Goal: Task Accomplishment & Management: Manage account settings

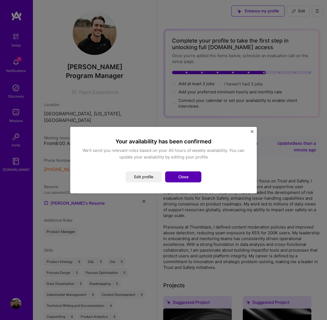
click at [178, 176] on button "Close" at bounding box center [183, 176] width 36 height 11
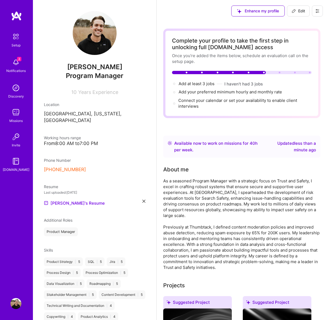
click at [296, 12] on span "Edit" at bounding box center [298, 10] width 13 height 5
select select "US"
select select "Right Now"
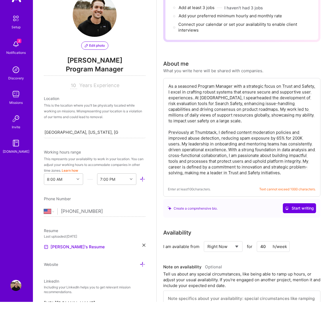
scroll to position [76, 0]
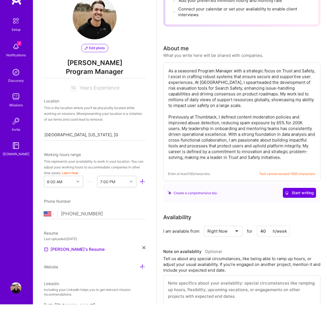
click at [217, 83] on textarea "As a seasoned Program Manager with a strategic focus on Trust and Safety, I exc…" at bounding box center [242, 132] width 148 height 99
click at [266, 106] on textarea "As a seasoned Program Manager with a strategic focus on Trust and Safety, I exc…" at bounding box center [242, 132] width 148 height 99
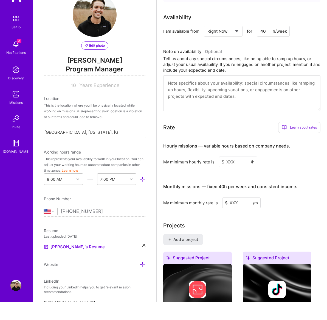
scroll to position [308, 0]
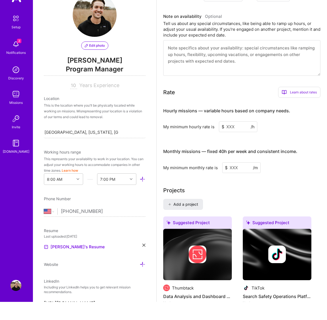
click at [301, 105] on div "Learn about rates" at bounding box center [299, 110] width 42 height 11
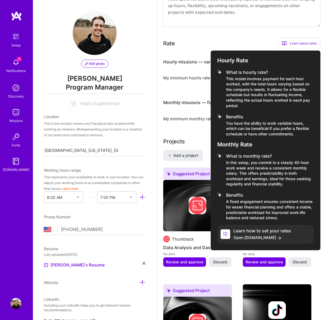
scroll to position [388, 0]
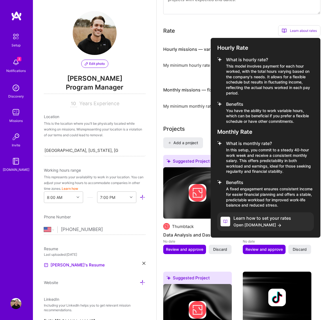
click at [248, 217] on h4 "Learn how to set your rates" at bounding box center [263, 217] width 58 height 5
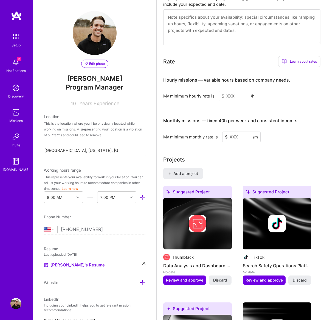
scroll to position [354, 0]
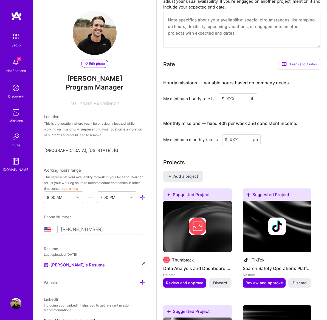
click at [238, 98] on input at bounding box center [238, 98] width 38 height 11
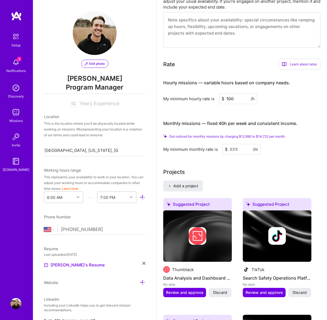
click at [231, 149] on input at bounding box center [241, 149] width 38 height 11
click at [230, 99] on input "100" at bounding box center [238, 98] width 38 height 11
drag, startPoint x: 241, startPoint y: 149, endPoint x: 228, endPoint y: 148, distance: 12.6
click at [227, 148] on div "$ /m" at bounding box center [241, 149] width 38 height 11
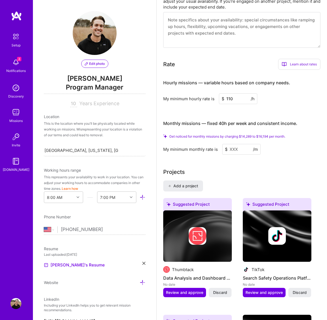
drag, startPoint x: 230, startPoint y: 99, endPoint x: 235, endPoint y: 100, distance: 4.4
click at [231, 99] on input "110" at bounding box center [238, 98] width 38 height 11
click at [234, 98] on input "110" at bounding box center [238, 98] width 38 height 11
type input "100"
click at [236, 150] on input at bounding box center [241, 149] width 38 height 11
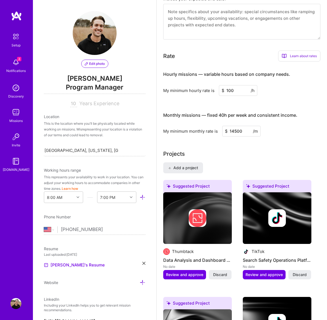
type input "14500"
click at [273, 145] on div "Complete your profile to take the first step in unlocking full [DOMAIN_NAME] ac…" at bounding box center [241, 220] width 157 height 1092
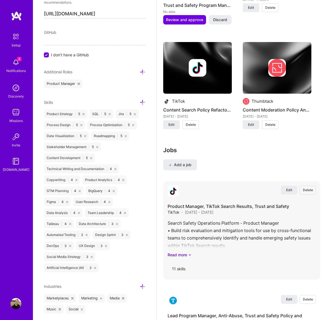
scroll to position [726, 0]
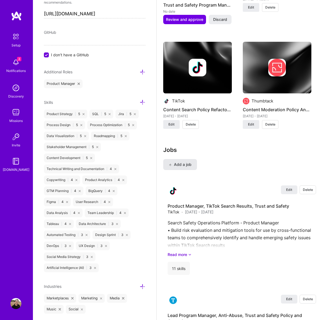
click at [173, 165] on span "Add a job" at bounding box center [180, 164] width 23 height 5
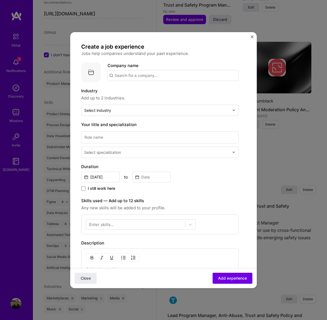
drag, startPoint x: 130, startPoint y: 64, endPoint x: 130, endPoint y: 69, distance: 5.0
click at [130, 70] on input "text" at bounding box center [173, 75] width 131 height 11
type input "Weld Digital Marketing Agency"
click at [150, 86] on div "Weld Digital Marketing Agency" at bounding box center [171, 91] width 66 height 10
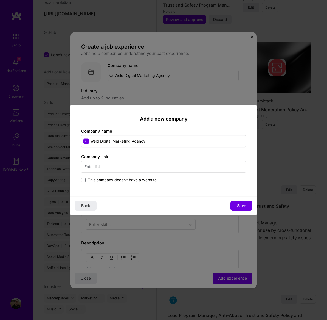
click at [125, 169] on input "text" at bounding box center [163, 167] width 165 height 12
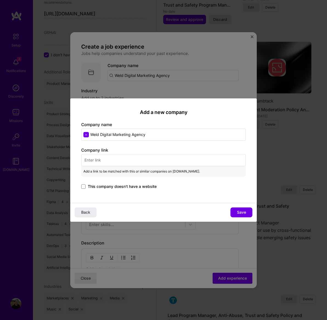
paste input "[URL][DOMAIN_NAME]"
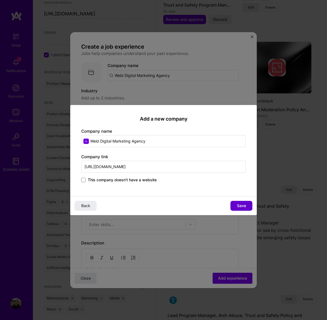
type input "[URL][DOMAIN_NAME]"
drag, startPoint x: 244, startPoint y: 205, endPoint x: 192, endPoint y: 187, distance: 54.4
click at [192, 187] on div "Add a new company Company name Weld Digital Marketing Agency Company link [URL]…" at bounding box center [163, 150] width 187 height 91
drag, startPoint x: 192, startPoint y: 187, endPoint x: 236, endPoint y: 204, distance: 47.4
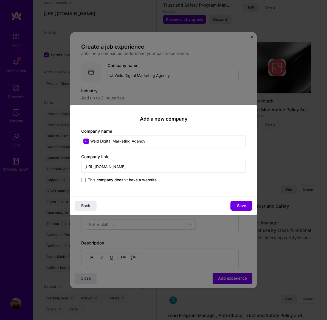
click at [237, 205] on span "Save" at bounding box center [241, 205] width 9 height 5
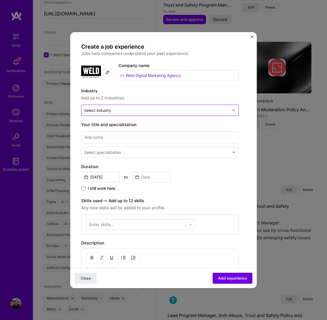
click at [139, 107] on div at bounding box center [156, 110] width 145 height 7
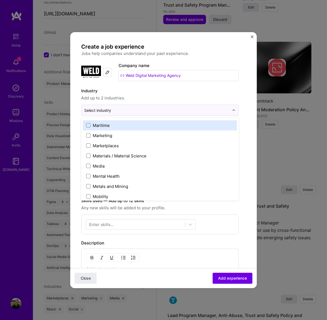
scroll to position [810, 0]
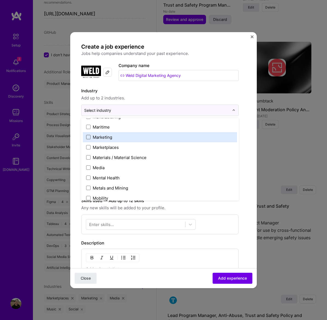
click at [88, 135] on span at bounding box center [88, 137] width 4 height 4
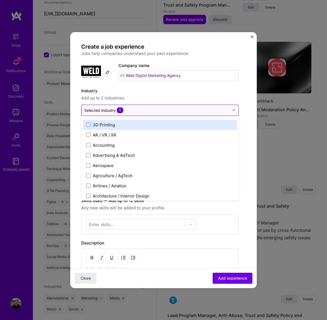
click at [175, 107] on input "text" at bounding box center [156, 110] width 145 height 6
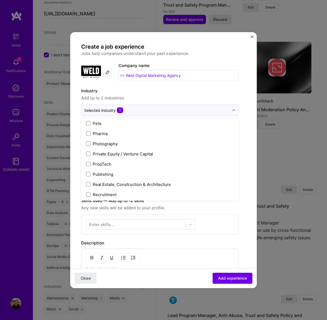
scroll to position [1090, 0]
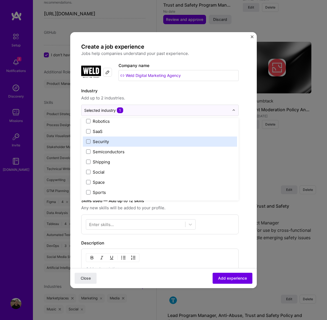
click at [250, 135] on form "Create a job experience Jobs help companies understand your past experience. Co…" at bounding box center [163, 223] width 187 height 361
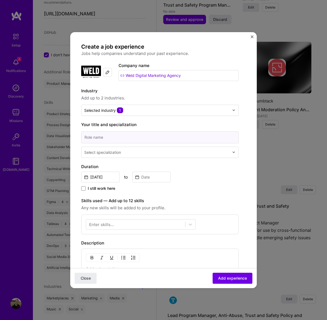
click at [121, 131] on input at bounding box center [160, 137] width 158 height 12
click at [84, 131] on input "Data Analyst" at bounding box center [160, 137] width 158 height 12
type input "Client Data Analyst"
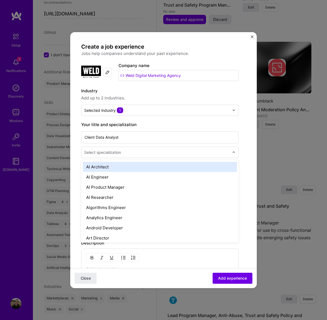
click at [135, 149] on div "Select specialization" at bounding box center [157, 152] width 151 height 11
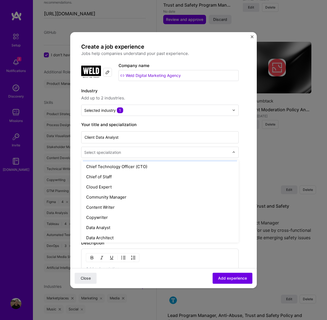
scroll to position [167, 0]
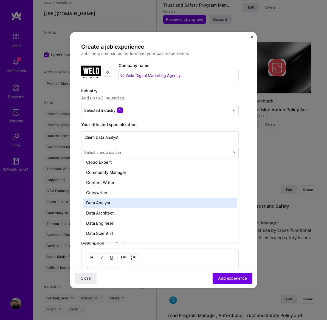
click at [127, 198] on div "Data Analyst" at bounding box center [160, 203] width 154 height 10
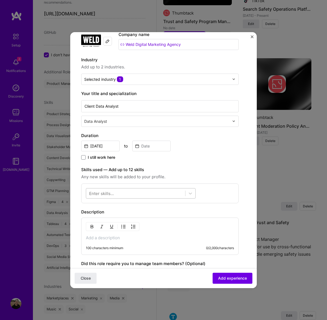
scroll to position [709, 0]
click at [109, 146] on input "[DATE]" at bounding box center [100, 146] width 38 height 11
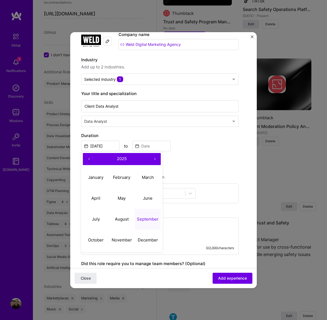
click at [91, 161] on button "‹" at bounding box center [89, 159] width 12 height 12
click at [89, 161] on button "‹" at bounding box center [89, 159] width 12 height 12
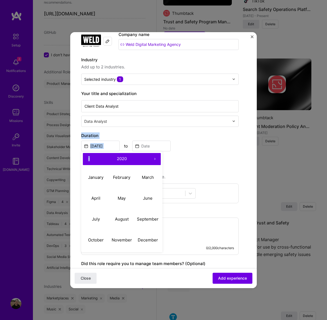
click at [89, 161] on button "‹" at bounding box center [89, 159] width 12 height 12
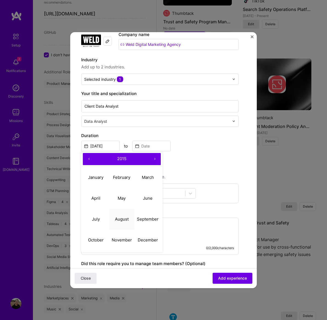
click at [122, 221] on abbr "August" at bounding box center [122, 218] width 14 height 5
type input "[DATE]"
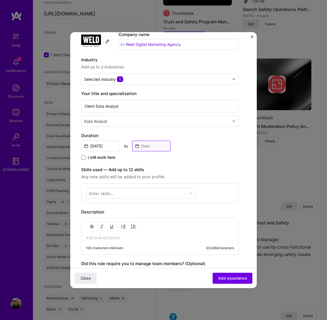
click at [146, 144] on input at bounding box center [151, 146] width 38 height 11
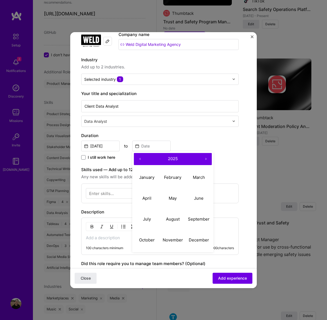
click at [141, 160] on button "‹" at bounding box center [140, 159] width 12 height 12
click at [140, 160] on button "‹" at bounding box center [140, 159] width 12 height 12
click at [141, 160] on button "‹" at bounding box center [140, 159] width 12 height 12
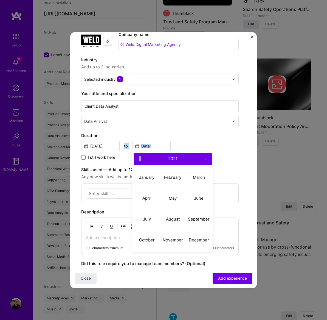
click at [141, 160] on button "‹" at bounding box center [140, 159] width 12 height 12
click at [172, 241] on abbr "November" at bounding box center [173, 239] width 20 height 5
type input "[DATE]"
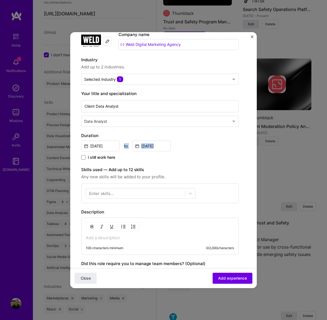
click at [204, 153] on div "Duration [DATE] to [DATE] I still work here" at bounding box center [160, 146] width 158 height 29
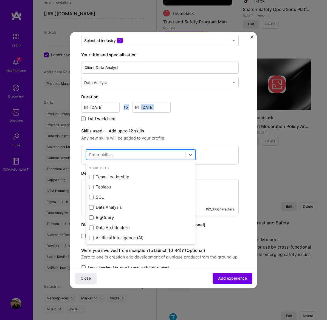
click at [132, 158] on div at bounding box center [135, 154] width 99 height 9
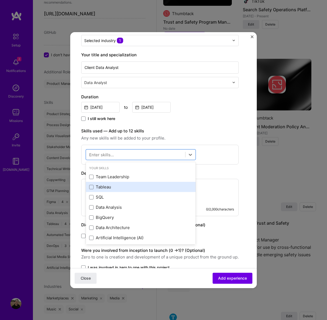
scroll to position [2, 0]
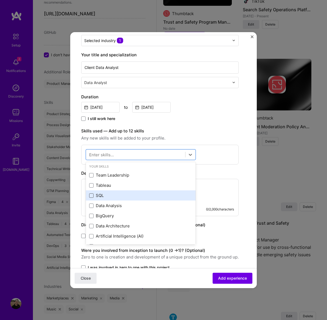
click at [92, 198] on span at bounding box center [91, 195] width 4 height 4
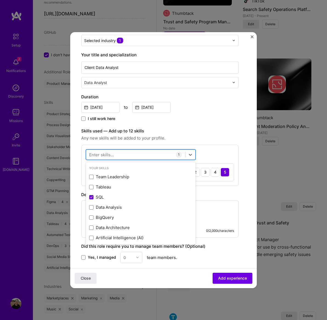
click at [125, 153] on div at bounding box center [135, 154] width 99 height 9
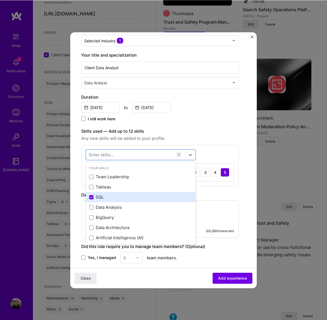
scroll to position [709, 0]
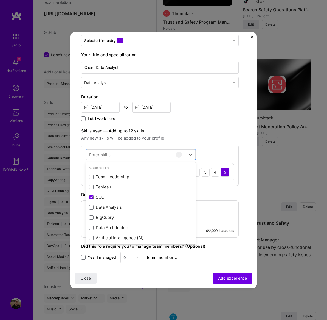
click at [92, 209] on span at bounding box center [91, 207] width 4 height 4
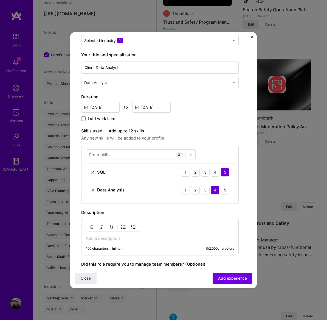
scroll to position [709, 0]
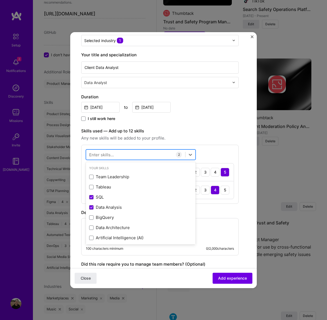
click at [122, 153] on div at bounding box center [135, 154] width 99 height 9
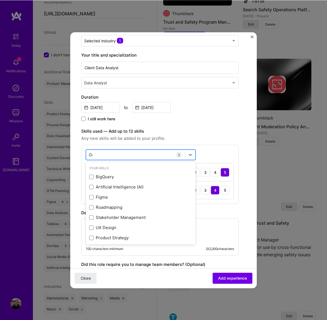
scroll to position [709, 0]
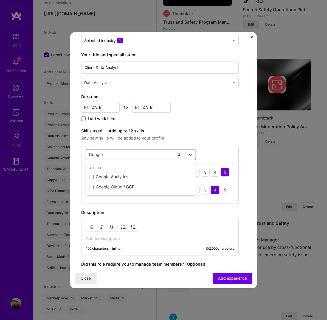
click at [90, 177] on span at bounding box center [91, 177] width 4 height 4
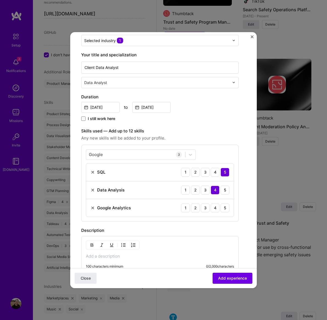
scroll to position [709, 0]
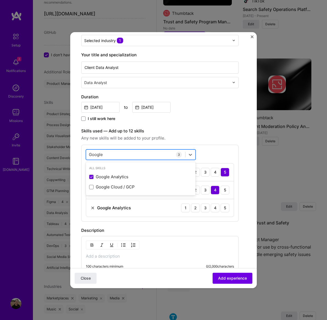
click at [116, 155] on div "Google Google" at bounding box center [135, 154] width 99 height 9
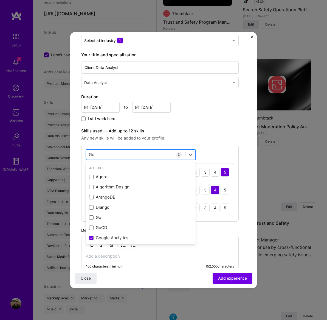
type input "G"
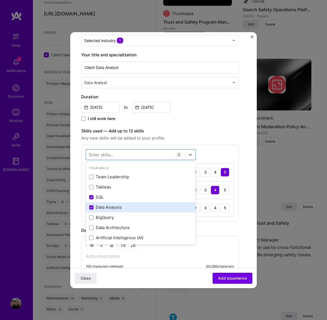
scroll to position [24, 0]
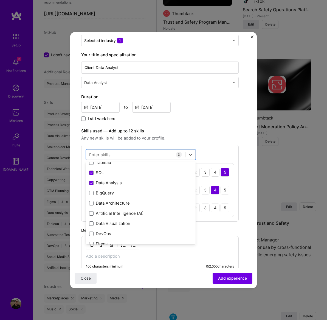
click at [92, 205] on span at bounding box center [91, 203] width 4 height 4
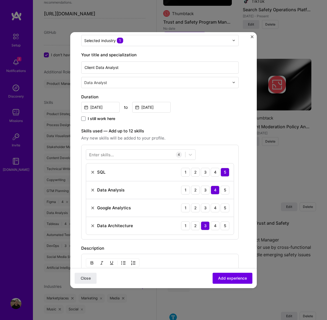
scroll to position [709, 0]
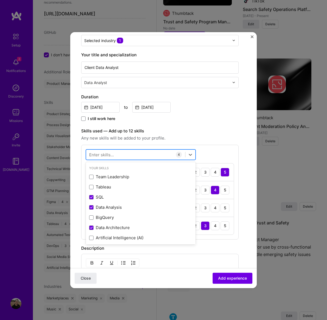
click at [114, 152] on div at bounding box center [135, 154] width 99 height 9
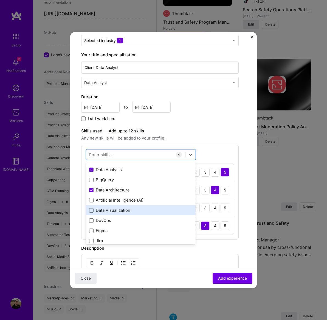
scroll to position [39, 0]
click at [115, 212] on div "Data Visualization" at bounding box center [140, 209] width 103 height 6
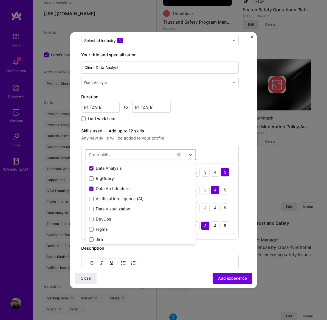
scroll to position [709, 0]
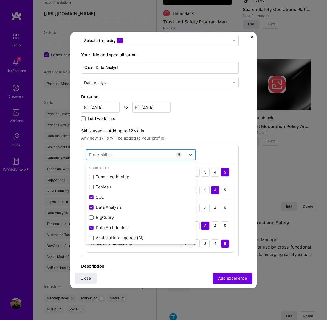
click at [131, 155] on div at bounding box center [135, 154] width 99 height 9
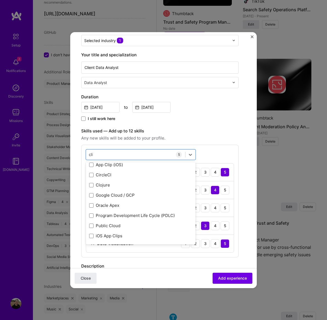
scroll to position [0, 0]
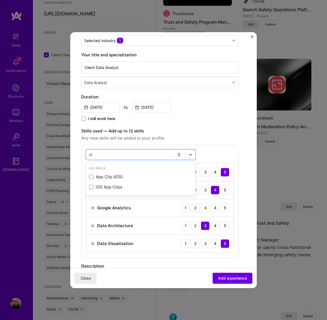
type input "c"
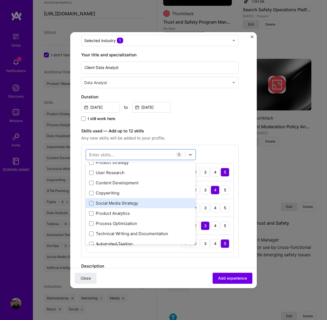
scroll to position [155, 0]
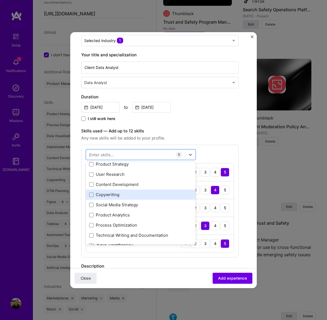
click at [106, 193] on div "Copywriting" at bounding box center [140, 195] width 103 height 6
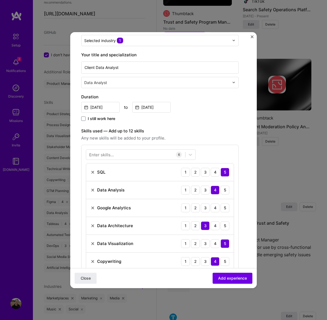
scroll to position [709, 0]
click at [101, 157] on div "Enter skills..." at bounding box center [101, 154] width 25 height 6
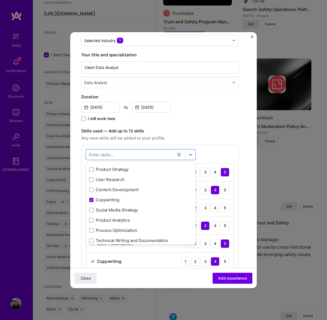
drag, startPoint x: 117, startPoint y: 190, endPoint x: 113, endPoint y: 167, distance: 23.3
click at [118, 190] on div "Team Leadership Tableau SQL Data Analysis BigQuery Data Architecture Artificial…" at bounding box center [141, 154] width 110 height 264
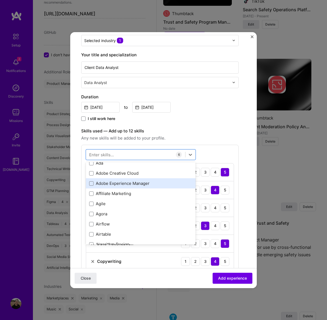
scroll to position [451, 0]
click at [122, 196] on div "Affiliate Marketing" at bounding box center [140, 194] width 103 height 6
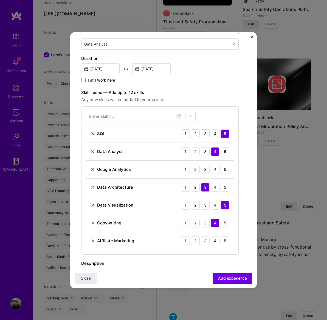
scroll to position [109, 0]
click at [215, 170] on div "4" at bounding box center [215, 168] width 9 height 9
click at [206, 241] on div "3" at bounding box center [205, 240] width 9 height 9
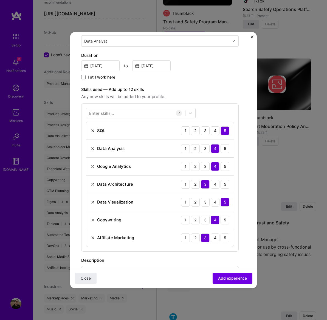
scroll to position [90, 0]
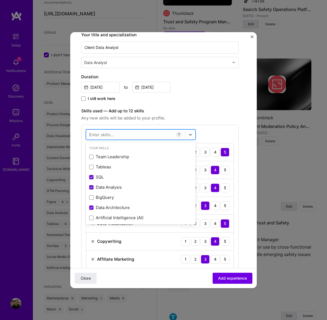
click at [124, 139] on div at bounding box center [135, 134] width 99 height 9
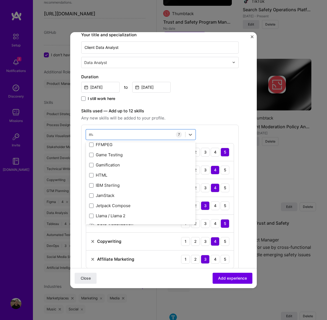
scroll to position [0, 0]
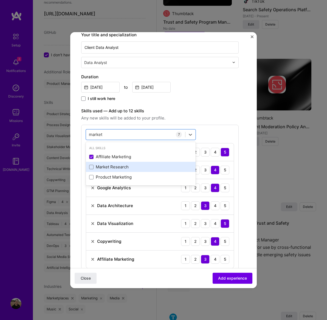
click at [108, 170] on div "Market Research" at bounding box center [140, 167] width 103 height 6
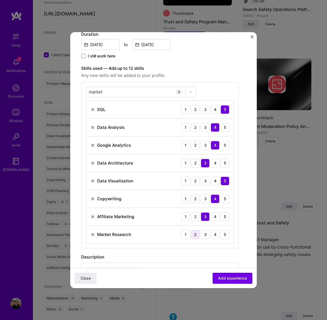
scroll to position [134, 0]
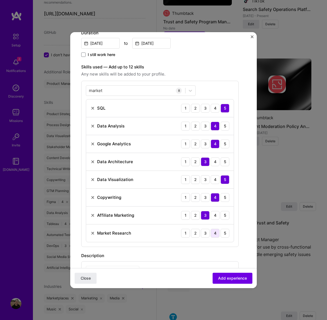
click at [216, 234] on div "4" at bounding box center [215, 233] width 9 height 9
click at [94, 217] on img at bounding box center [93, 215] width 4 height 4
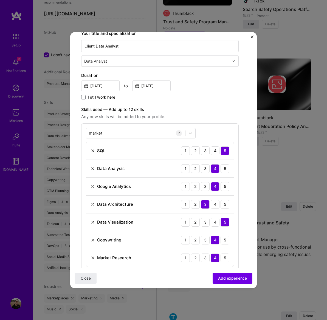
scroll to position [90, 0]
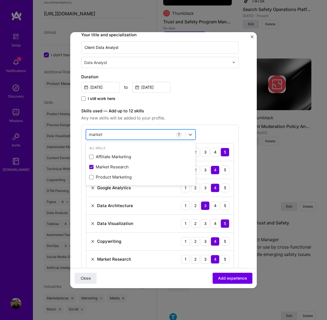
click at [123, 135] on div "market market" at bounding box center [135, 134] width 99 height 9
type input "m"
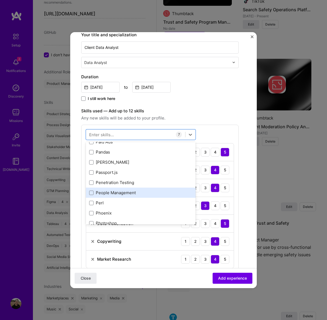
scroll to position [2468, 0]
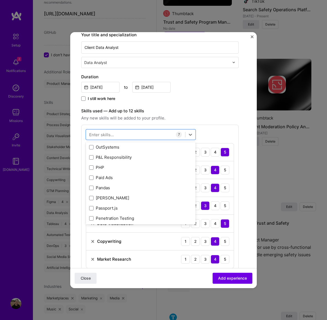
click at [114, 180] on div "Paid Ads" at bounding box center [140, 178] width 103 height 6
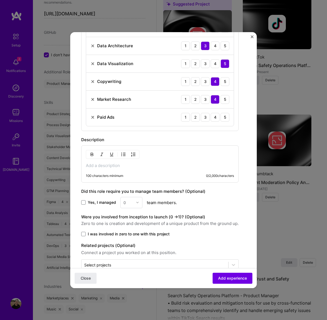
scroll to position [653, 0]
click at [93, 168] on p at bounding box center [160, 165] width 148 height 5
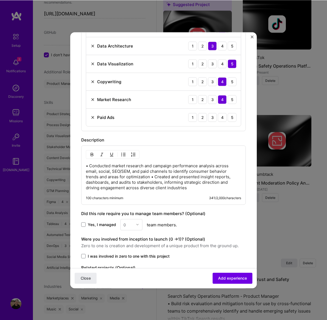
scroll to position [249, 0]
click at [153, 178] on p "• Conducted market research and campaign performance analysis across email, soc…" at bounding box center [163, 176] width 155 height 27
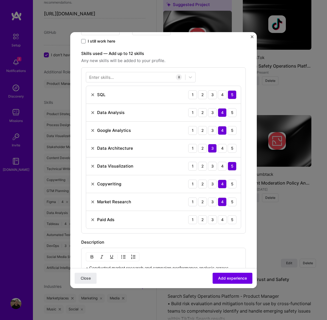
scroll to position [147, 0]
click at [102, 79] on div "Enter skills..." at bounding box center [101, 77] width 25 height 6
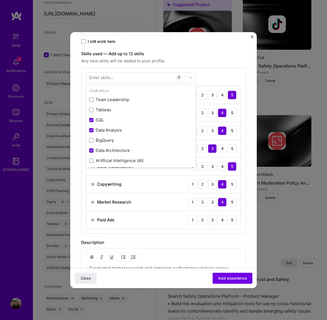
click at [102, 78] on div "Enter skills..." at bounding box center [101, 77] width 25 height 6
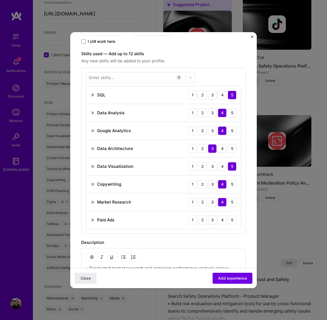
click at [102, 78] on div "Enter skills..." at bounding box center [101, 77] width 25 height 6
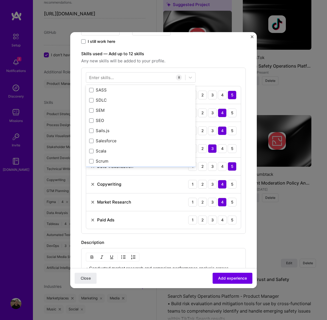
scroll to position [2995, 0]
click at [91, 113] on div "Your Skills Team Leadership Tableau SQL Data Analysis BigQuery Data Architectur…" at bounding box center [141, 126] width 110 height 82
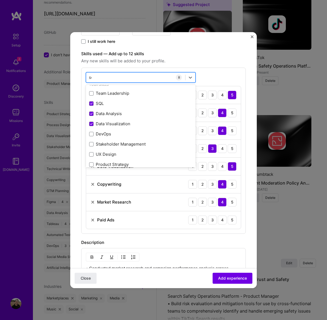
scroll to position [0, 0]
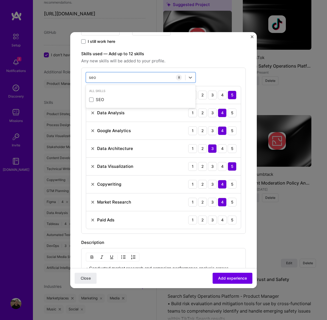
click at [105, 102] on div "SEO" at bounding box center [140, 100] width 103 height 6
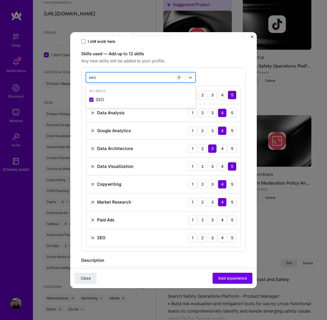
click at [107, 79] on div "[PERSON_NAME]" at bounding box center [135, 77] width 99 height 9
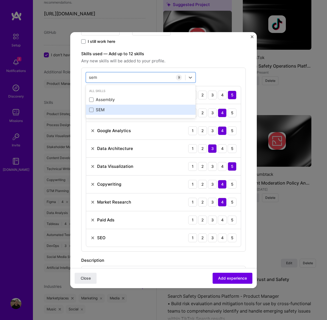
click at [102, 112] on div "SEM" at bounding box center [140, 110] width 103 height 6
type input "sem"
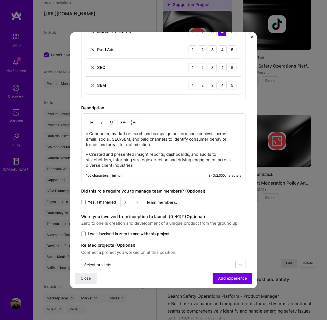
scroll to position [317, 0]
click at [225, 280] on span "Add experience" at bounding box center [232, 277] width 29 height 5
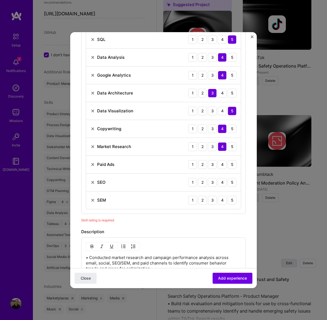
scroll to position [202, 0]
click at [212, 167] on div "3" at bounding box center [212, 164] width 9 height 9
click at [221, 183] on div "4" at bounding box center [222, 182] width 9 height 9
click at [213, 203] on div "3" at bounding box center [212, 200] width 9 height 9
click at [231, 280] on span "Add experience" at bounding box center [232, 277] width 29 height 5
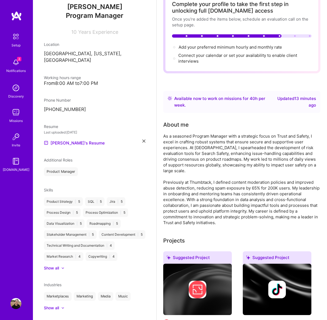
scroll to position [0, 0]
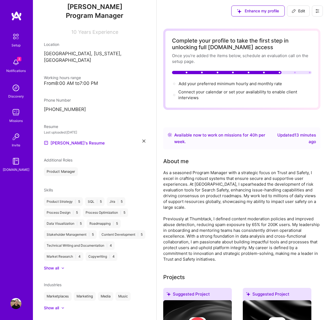
click at [295, 12] on icon at bounding box center [294, 11] width 4 height 4
select select "US"
select select "Right Now"
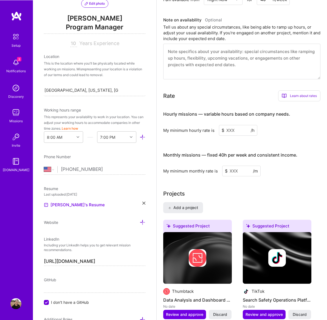
scroll to position [314, 0]
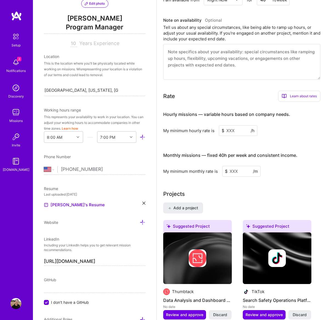
click at [230, 129] on input at bounding box center [238, 130] width 38 height 11
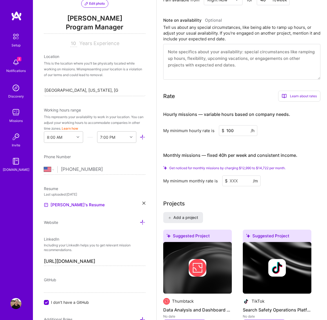
type input "100"
click at [235, 184] on input at bounding box center [241, 180] width 38 height 11
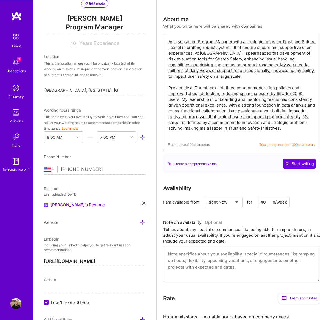
scroll to position [0, 0]
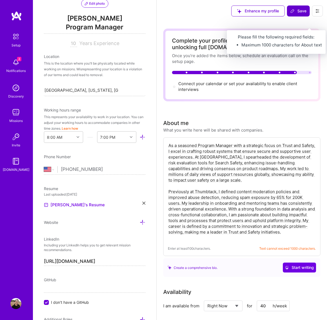
type input "14500"
click at [295, 9] on span "Save" at bounding box center [298, 10] width 16 height 5
click at [298, 10] on span "Save" at bounding box center [298, 10] width 16 height 5
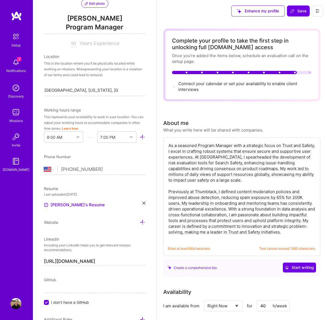
click at [201, 238] on textarea "As a seasoned Program Manager with a strategic focus on Trust and Safety, I exc…" at bounding box center [242, 191] width 148 height 99
drag, startPoint x: 195, startPoint y: 237, endPoint x: 164, endPoint y: 144, distance: 98.2
click at [164, 144] on div "As a seasoned Program Manager with a strategic focus on Trust and Safety, I exc…" at bounding box center [241, 196] width 157 height 119
drag, startPoint x: 151, startPoint y: 310, endPoint x: 204, endPoint y: 18, distance: 296.4
drag, startPoint x: 194, startPoint y: 237, endPoint x: 164, endPoint y: 169, distance: 74.1
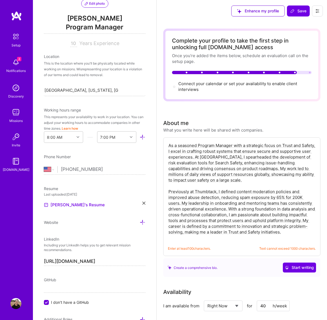
drag, startPoint x: 194, startPoint y: 238, endPoint x: 161, endPoint y: 143, distance: 100.5
paste textarea "Seasoned Program Manager with expertise in Trust & Safety, building systems tha…"
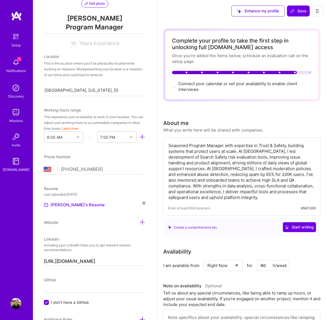
drag, startPoint x: 271, startPoint y: 219, endPoint x: 0, endPoint y: 0, distance: 348.5
drag, startPoint x: 299, startPoint y: 213, endPoint x: 189, endPoint y: 6, distance: 234.0
drag, startPoint x: 219, startPoint y: 204, endPoint x: 217, endPoint y: 199, distance: 5.2
click at [219, 203] on div "Seasoned Program Manager with expertise in Trust & Safety, building systems tha…" at bounding box center [241, 176] width 157 height 78
drag, startPoint x: 213, startPoint y: 198, endPoint x: 168, endPoint y: 157, distance: 61.0
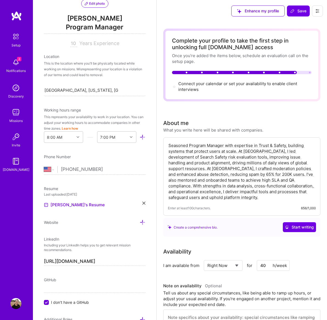
click at [168, 157] on textarea "Seasoned Program Manager with expertise in Trust & Safety, building systems tha…" at bounding box center [242, 171] width 148 height 59
drag, startPoint x: 206, startPoint y: 197, endPoint x: 164, endPoint y: 141, distance: 69.8
click at [164, 141] on div "Seasoned Program Manager with expertise in Trust & Safety, building systems tha…" at bounding box center [241, 176] width 157 height 78
paste textarea "a focus on Trust & Safety, building scalable systems that protect users and ens…"
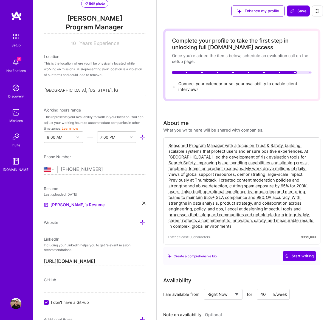
click at [208, 145] on textarea "Seasoned Program Manager with a focus on Trust & Safety, building scalable syst…" at bounding box center [242, 186] width 148 height 88
click at [228, 221] on textarea "Seasoned Program anManager with a focus on Trust & Safety, building scalable sy…" at bounding box center [242, 186] width 148 height 88
drag, startPoint x: 281, startPoint y: 191, endPoint x: 255, endPoint y: 192, distance: 26.6
click at [255, 192] on textarea "Seasoned Program anManager with a focus on Trust & Safety, building scalable sy…" at bounding box center [242, 186] width 148 height 88
drag, startPoint x: 255, startPoint y: 192, endPoint x: 222, endPoint y: 229, distance: 49.2
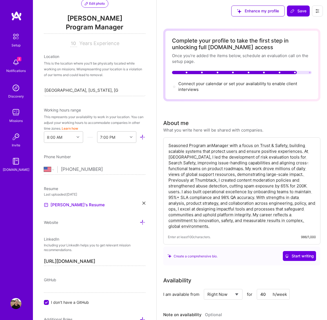
click at [222, 229] on textarea "Seasoned Program anManager with a focus on Trust & Safety, building scalable sy…" at bounding box center [242, 186] width 148 height 88
drag, startPoint x: 214, startPoint y: 227, endPoint x: 253, endPoint y: 217, distance: 40.1
click at [253, 217] on textarea "Seasoned Program anManager with a focus on Trust & Safety, building scalable sy…" at bounding box center [242, 186] width 148 height 88
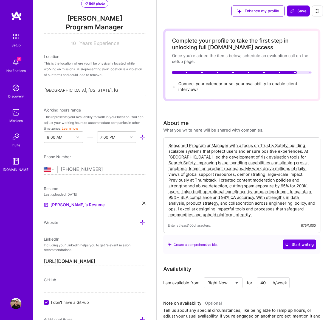
click at [213, 144] on textarea "Seasoned Program anManager with a focus on Trust & Safety, building scalable sy…" at bounding box center [242, 180] width 148 height 76
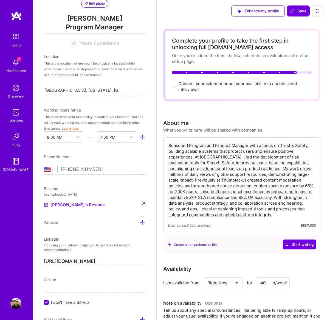
click at [220, 151] on textarea "Seasoned Program and Product Manager with a focus on Trust & Safety, building s…" at bounding box center [242, 180] width 148 height 76
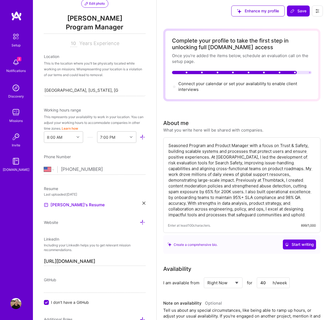
click at [212, 157] on textarea "Seasoned Program and Product Manager with a focus on Trust & Safety, building s…" at bounding box center [242, 180] width 148 height 76
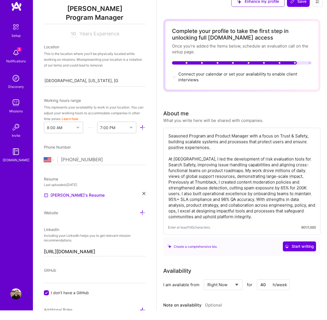
click at [298, 159] on textarea "Seasoned Program and Product Manager with a focus on Trust & Safety, building s…" at bounding box center [242, 186] width 148 height 88
click at [276, 172] on textarea "Seasoned Program and Product Manager with a focus on Trust & Safety, building s…" at bounding box center [242, 186] width 148 height 88
drag, startPoint x: 192, startPoint y: 182, endPoint x: 167, endPoint y: 183, distance: 25.8
click at [167, 183] on div "Seasoned Program and Product Manager with a focus on Trust & Safety, building s…" at bounding box center [241, 190] width 157 height 107
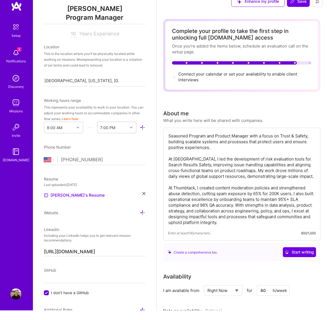
click at [238, 205] on textarea "Seasoned Program and Product Manager with a focus on Trust & Safety, building s…" at bounding box center [242, 188] width 148 height 93
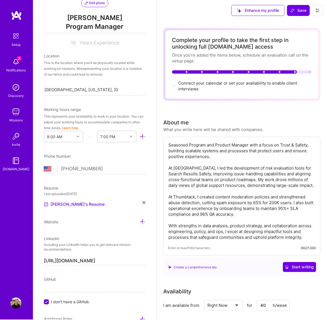
drag, startPoint x: 238, startPoint y: 231, endPoint x: 276, endPoint y: 226, distance: 38.2
click at [276, 226] on textarea "Seasoned Program and Product Manager with a focus on Trust & Safety, building s…" at bounding box center [242, 191] width 148 height 99
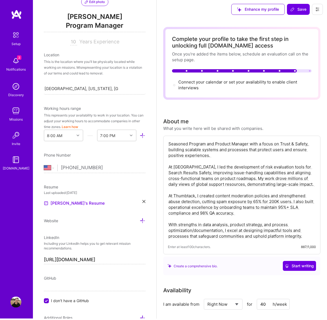
click at [243, 230] on textarea "Seasoned Program and Product Manager with a focus on Trust & Safety, building s…" at bounding box center [242, 191] width 148 height 99
drag, startPoint x: 302, startPoint y: 236, endPoint x: 201, endPoint y: 238, distance: 101.8
click at [201, 238] on textarea "Seasoned Program and Product Manager with a focus on Trust & Safety, building s…" at bounding box center [242, 191] width 148 height 99
click at [255, 154] on textarea "Seasoned Program and Product Manager with a focus on Trust & Safety, building s…" at bounding box center [242, 191] width 148 height 99
drag, startPoint x: 280, startPoint y: 144, endPoint x: 265, endPoint y: 145, distance: 16.0
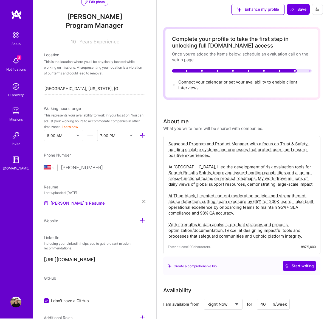
click at [265, 145] on textarea "Seasoned Program and Product Manager with a focus on Trust & Safety, building s…" at bounding box center [242, 191] width 148 height 99
click at [239, 153] on textarea "Seasoned Program and Product Manager with direct experience in Trust & Safety, …" at bounding box center [242, 191] width 148 height 99
click at [172, 144] on textarea "Seasoned Program and Product Manager with direct experience in Trust & Safety, …" at bounding box center [242, 191] width 148 height 99
click at [255, 154] on textarea "I am a seasoned Program and Product Manager with direct experience in Trust & S…" at bounding box center [242, 191] width 148 height 99
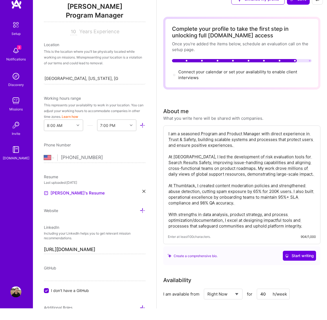
drag, startPoint x: 304, startPoint y: 174, endPoint x: 237, endPoint y: 176, distance: 67.3
click at [237, 176] on textarea "I am a seasoned Program and Product Manager with direct experience in Trust & S…" at bounding box center [242, 191] width 148 height 99
click at [251, 177] on textarea "I am a seasoned Program and Product Manager with direct experience in Trust & S…" at bounding box center [242, 191] width 148 height 99
click at [237, 172] on textarea "I am a seasoned Program and Product Manager with direct experience in Trust & S…" at bounding box center [242, 191] width 148 height 99
drag, startPoint x: 246, startPoint y: 173, endPoint x: 271, endPoint y: 168, distance: 26.1
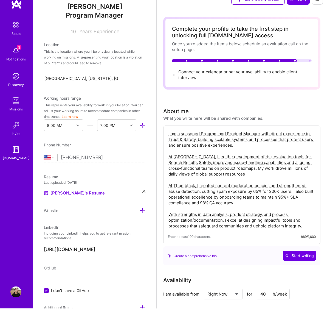
click at [271, 168] on textarea "I am a seasoned Program and Product Manager with direct experience in Trust & S…" at bounding box center [242, 191] width 148 height 99
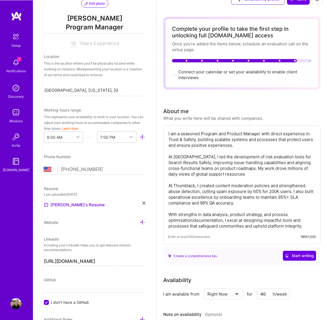
click at [272, 168] on textarea "I am a seasoned Program and Product Manager with direct experience in Trust & S…" at bounding box center [242, 179] width 148 height 99
click at [276, 164] on textarea "I am a seasoned Program and Product Manager with direct experience in Trust & S…" at bounding box center [242, 179] width 148 height 99
click at [277, 165] on textarea "I am a seasoned Program and Product Manager with direct experience in Trust & S…" at bounding box center [242, 179] width 148 height 99
click at [249, 175] on textarea "I am a seasoned Program and Product Manager with direct experience in Trust & S…" at bounding box center [242, 179] width 148 height 99
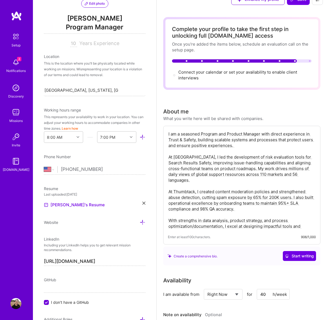
click at [246, 202] on textarea "I am a seasoned Program and Product Manager with direct experience in Trust & S…" at bounding box center [242, 179] width 148 height 99
click at [295, 197] on textarea "I am a seasoned Program and Product Manager with direct experience in Trust & S…" at bounding box center [242, 179] width 148 height 99
drag, startPoint x: 211, startPoint y: 203, endPoint x: 202, endPoint y: 203, distance: 9.1
click at [202, 203] on textarea "I am a seasoned Program and Product Manager with direct experience in Trust & S…" at bounding box center [242, 179] width 148 height 99
click at [240, 201] on textarea "I am a seasoned Program and Product Manager with direct experience in Trust & S…" at bounding box center [242, 179] width 148 height 99
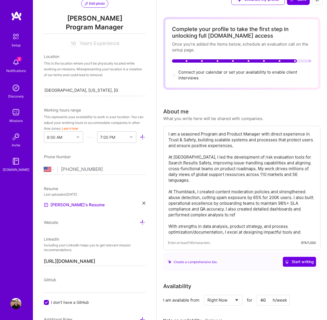
drag, startPoint x: 243, startPoint y: 210, endPoint x: 230, endPoint y: 204, distance: 14.4
click at [230, 204] on textarea "I am a seasoned Program and Product Manager with direct experience in Trust & S…" at bounding box center [242, 182] width 148 height 105
click at [244, 208] on textarea "I am a seasoned Program and Product Manager with direct experience in Trust & S…" at bounding box center [242, 182] width 148 height 105
click at [238, 224] on textarea "I am a seasoned Program and Product Manager with direct experience in Trust & S…" at bounding box center [242, 182] width 148 height 105
click at [245, 209] on textarea "I am a seasoned Program and Product Manager with direct experience in Trust & S…" at bounding box center [242, 182] width 148 height 105
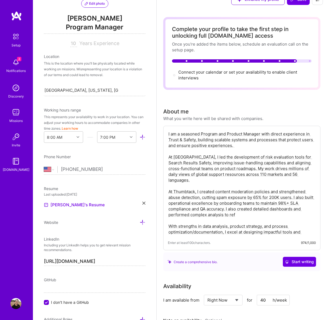
drag, startPoint x: 304, startPoint y: 232, endPoint x: 192, endPoint y: 231, distance: 112.5
click at [192, 231] on textarea "I am a seasoned Program and Product Manager with direct experience in Trust & S…" at bounding box center [242, 182] width 148 height 105
click at [248, 207] on textarea "I am a seasoned Program and Product Manager with direct experience in Trust & S…" at bounding box center [242, 182] width 148 height 105
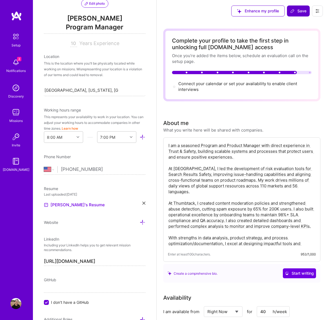
type textarea "I am a seasoned Program and Product Manager with direct experience in Trust & S…"
click at [296, 9] on span "Save" at bounding box center [298, 10] width 16 height 5
click at [293, 11] on icon at bounding box center [292, 11] width 4 height 4
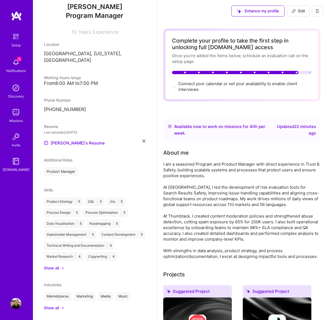
click at [296, 9] on icon at bounding box center [294, 11] width 4 height 4
select select "US"
select select "Right Now"
